Goal: Navigation & Orientation: Find specific page/section

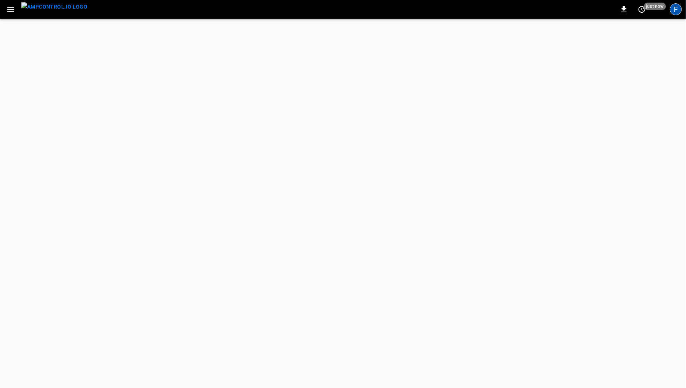
click at [676, 11] on div "F" at bounding box center [676, 9] width 12 height 12
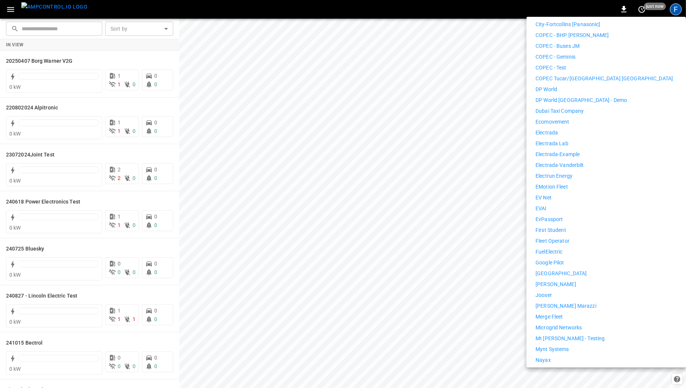
scroll to position [285, 0]
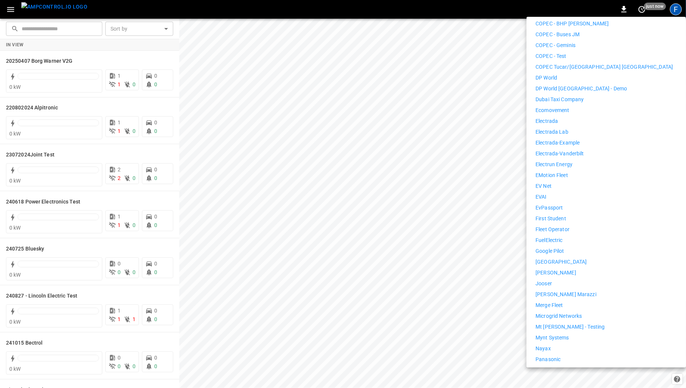
click at [558, 291] on p "Losinger Marazzi" at bounding box center [566, 295] width 61 height 8
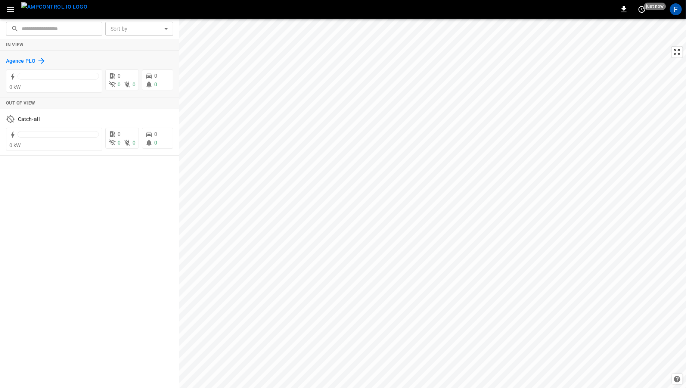
click at [15, 58] on h6 "Agence PLO" at bounding box center [21, 61] width 30 height 8
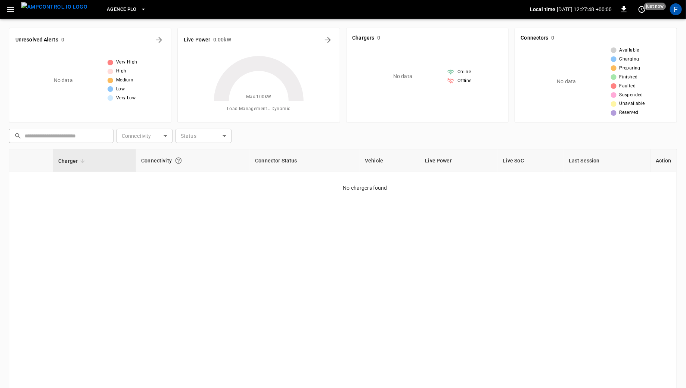
click at [50, 8] on img "menu" at bounding box center [54, 6] width 66 height 9
click at [10, 8] on icon "button" at bounding box center [10, 9] width 9 height 9
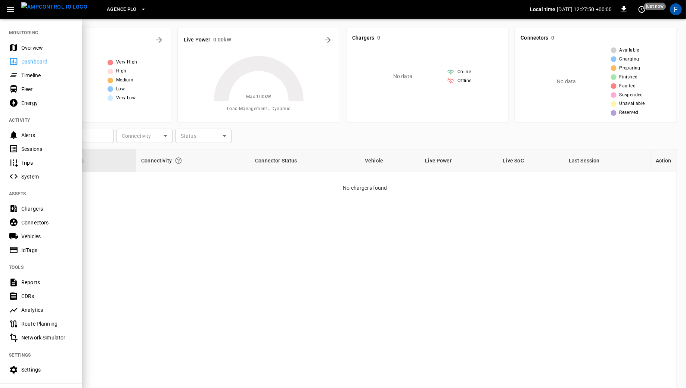
click at [25, 48] on div "Overview" at bounding box center [47, 47] width 52 height 7
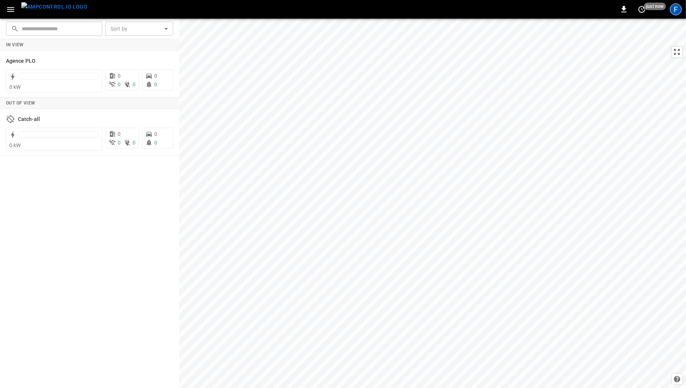
click at [673, 10] on div "F" at bounding box center [676, 9] width 12 height 12
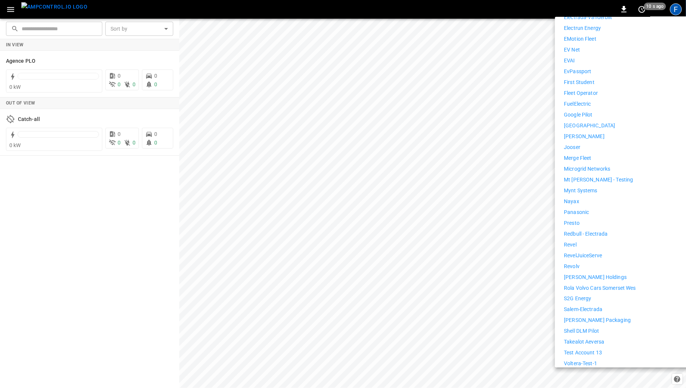
scroll to position [449, 0]
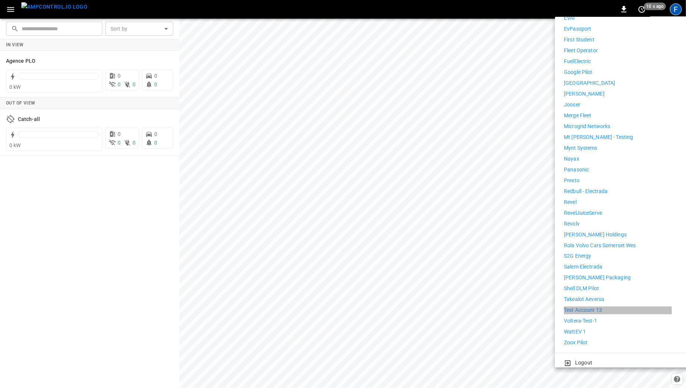
click at [594, 307] on p "Test Account 13" at bounding box center [583, 311] width 38 height 8
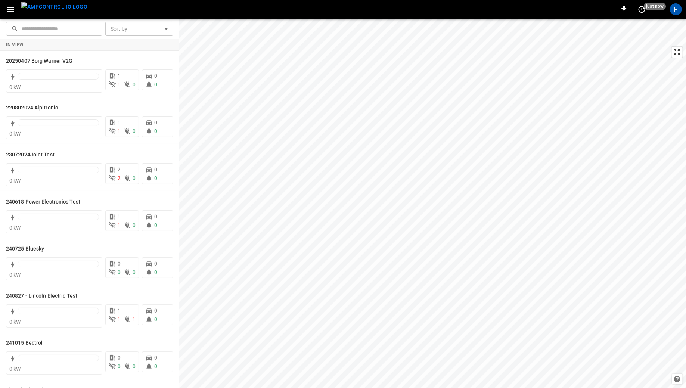
click at [10, 8] on icon "button" at bounding box center [10, 9] width 9 height 9
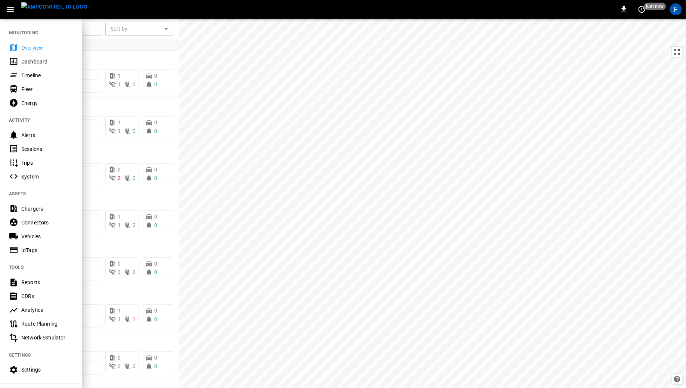
scroll to position [52, 0]
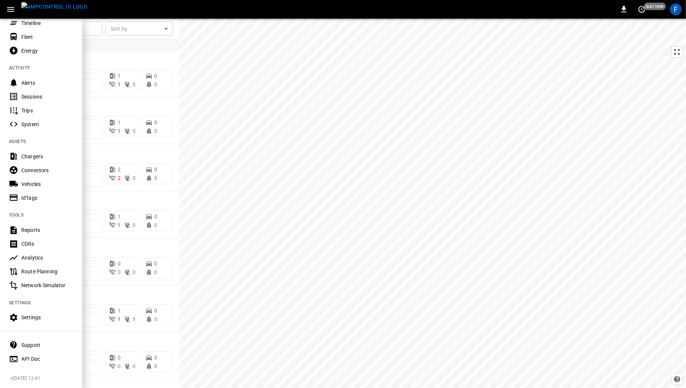
click at [127, 118] on div at bounding box center [343, 194] width 686 height 388
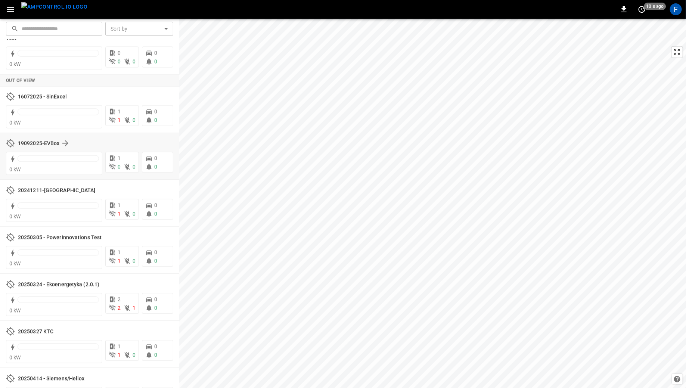
scroll to position [634, 0]
click at [39, 147] on h6 "19092025-EVBox" at bounding box center [38, 144] width 41 height 8
